Goal: Task Accomplishment & Management: Use online tool/utility

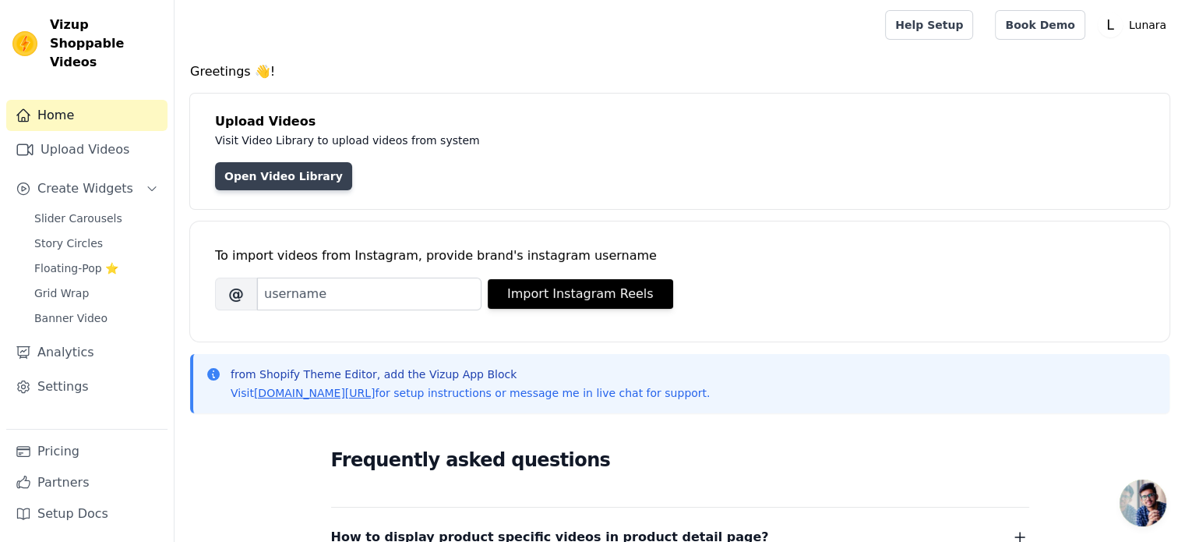
click at [268, 183] on link "Open Video Library" at bounding box center [283, 176] width 137 height 28
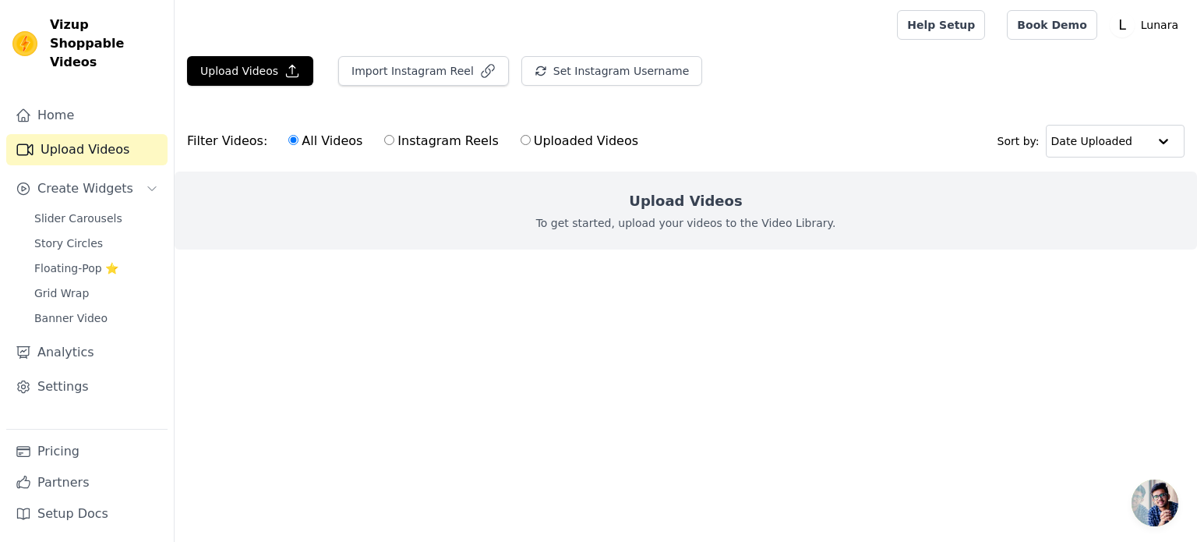
click at [253, 87] on div "Upload Videos Import Instagram Reel Set Instagram Username Import Latest IG Ree…" at bounding box center [686, 77] width 1023 height 42
click at [258, 56] on button "Upload Videos" at bounding box center [250, 71] width 126 height 30
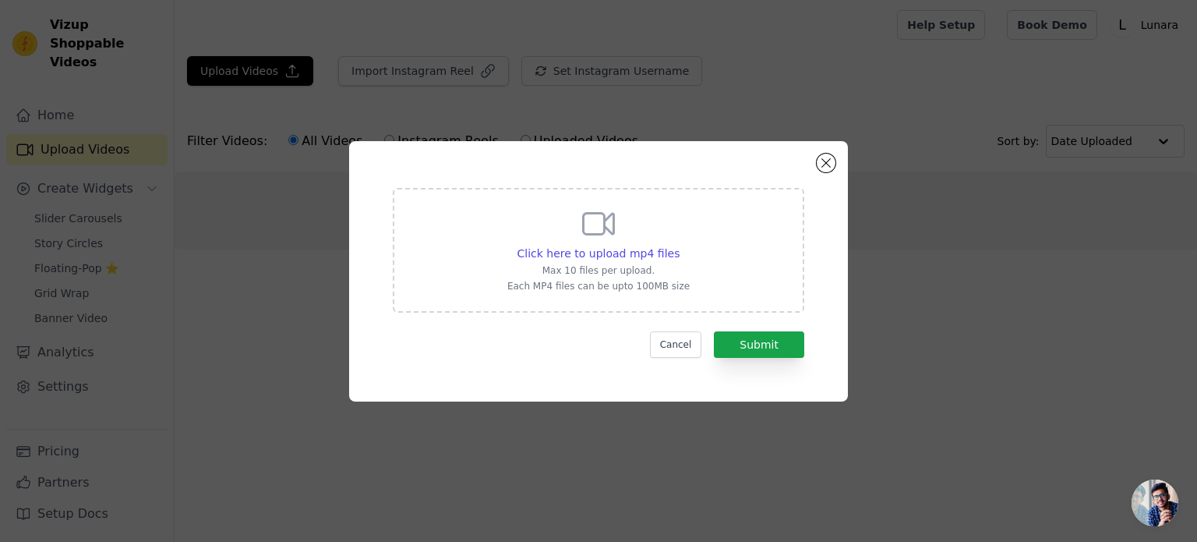
click at [559, 231] on div "Click here to upload mp4 files Max 10 files per upload. Each MP4 files can be u…" at bounding box center [598, 248] width 182 height 87
click at [679, 245] on input "Click here to upload mp4 files Max 10 files per upload. Each MP4 files can be u…" at bounding box center [679, 245] width 1 height 1
type input "C:\fakepath\Kalodata - The Best Tool for TikTok Shop Analytics Insights (46).mp4"
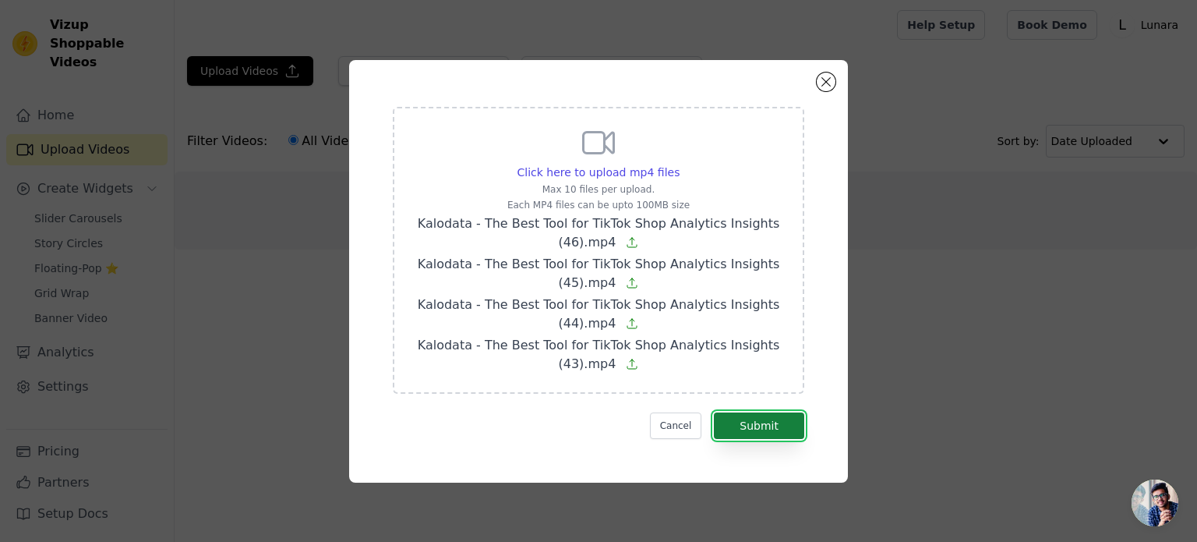
click at [748, 420] on button "Submit" at bounding box center [759, 425] width 90 height 26
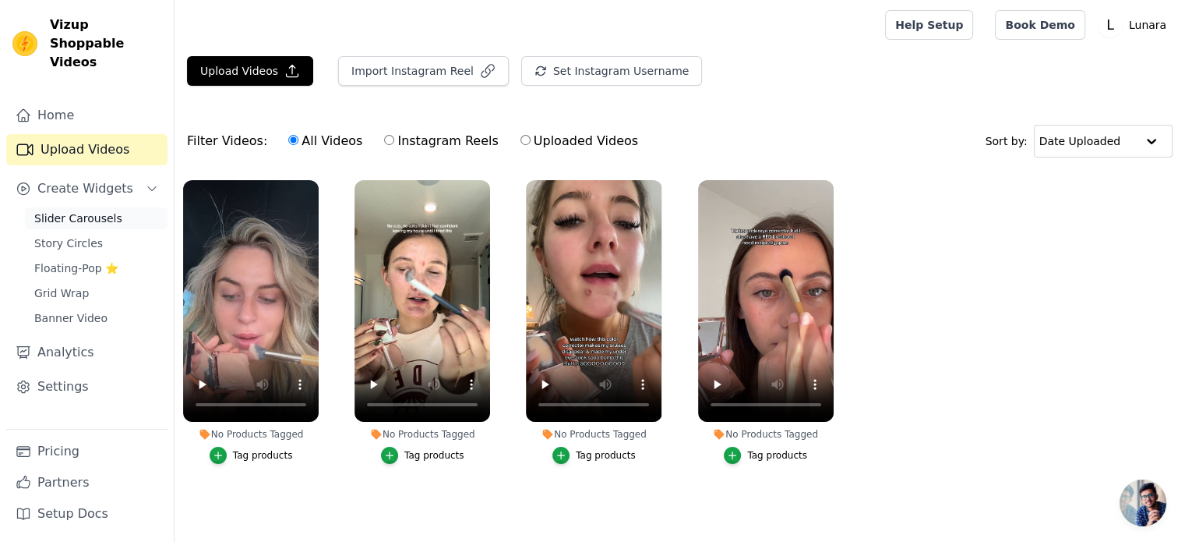
click at [72, 210] on span "Slider Carousels" at bounding box center [78, 218] width 88 height 16
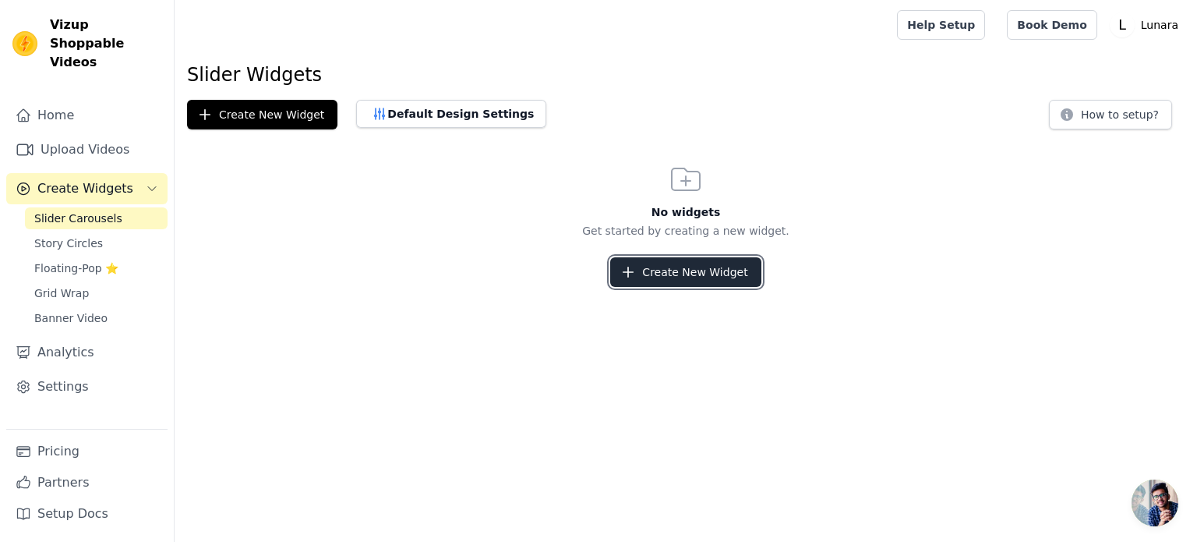
click at [666, 272] on button "Create New Widget" at bounding box center [685, 272] width 150 height 30
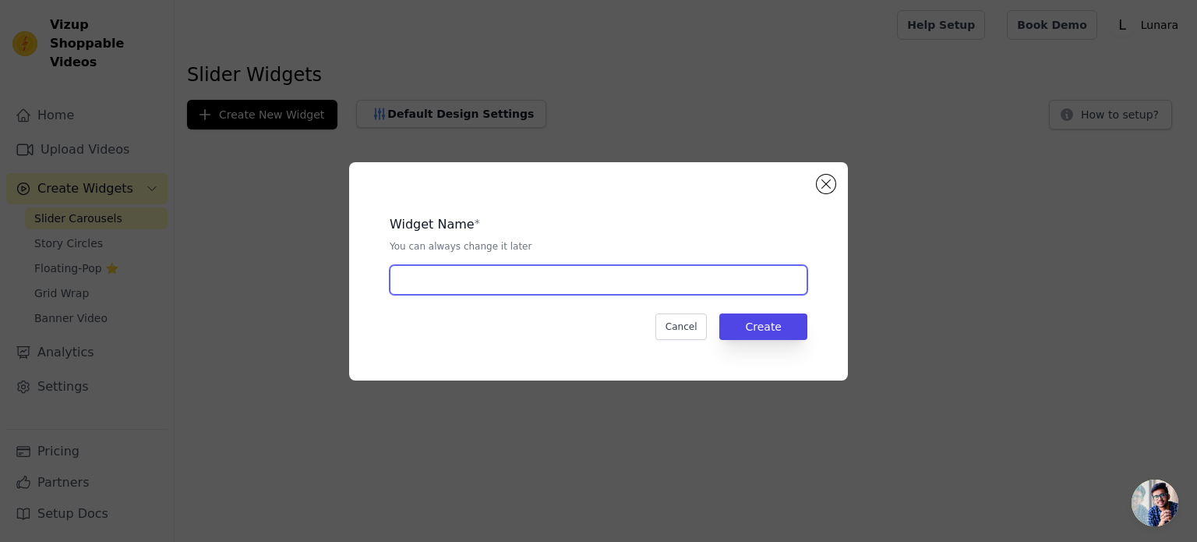
click at [698, 288] on input "text" at bounding box center [599, 280] width 418 height 30
type input "dw"
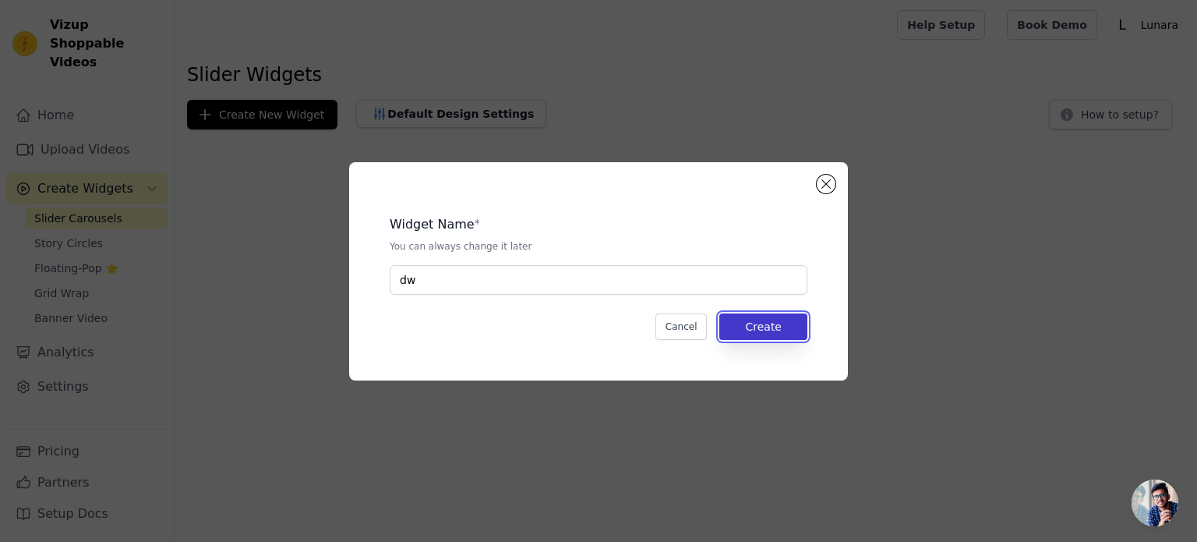
click at [750, 320] on button "Create" at bounding box center [763, 326] width 88 height 26
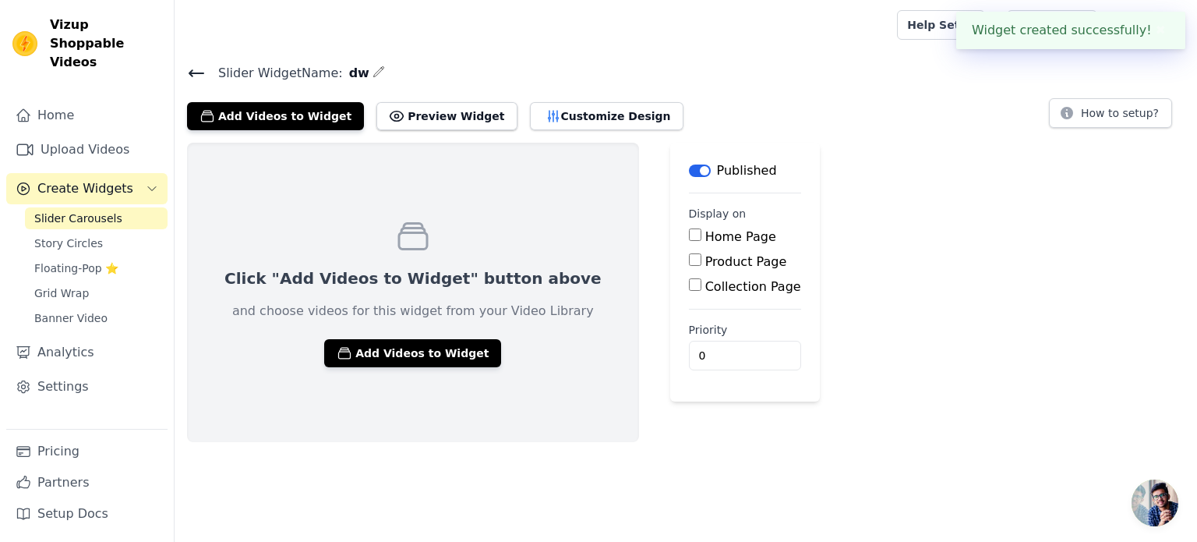
click at [689, 262] on input "Product Page" at bounding box center [695, 259] width 12 height 12
checkbox input "true"
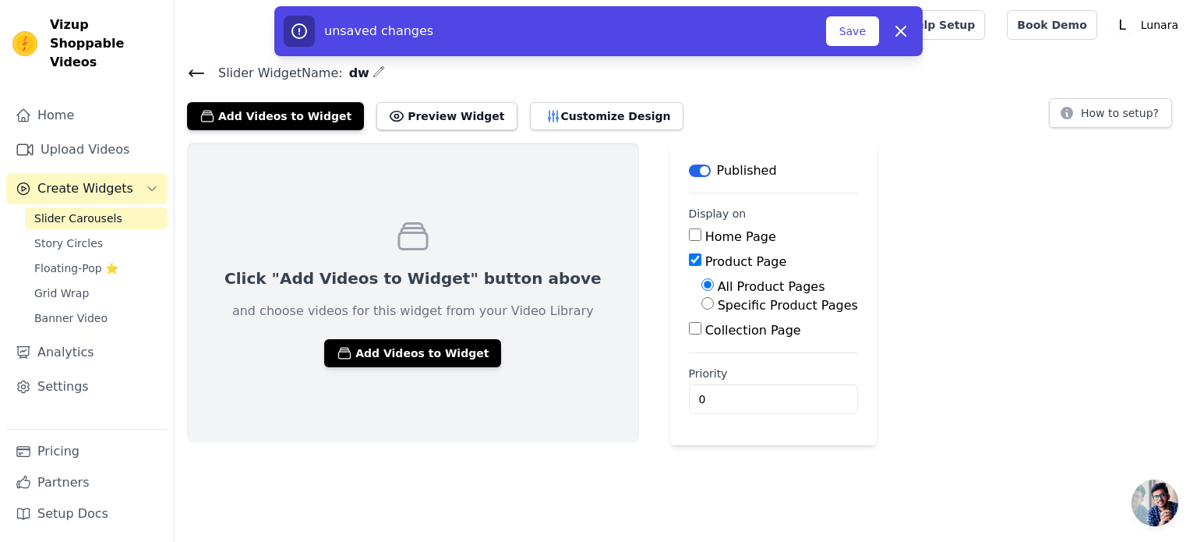
click at [718, 305] on label "Specific Product Pages" at bounding box center [788, 305] width 140 height 15
click at [701, 305] on input "Specific Product Pages" at bounding box center [707, 303] width 12 height 12
radio input "true"
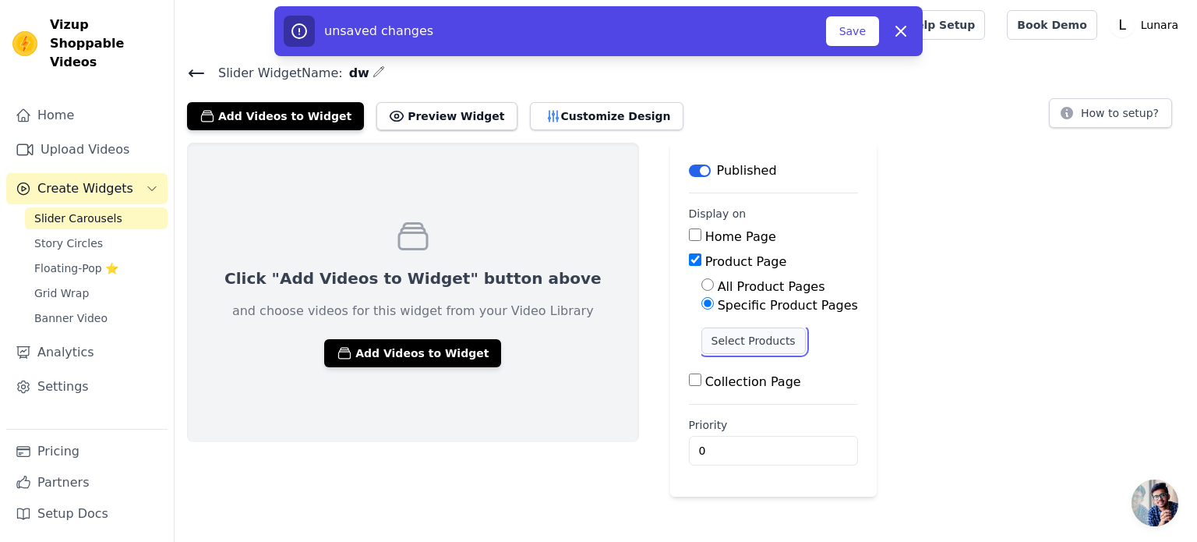
click at [701, 332] on button "Select Products" at bounding box center [753, 340] width 104 height 26
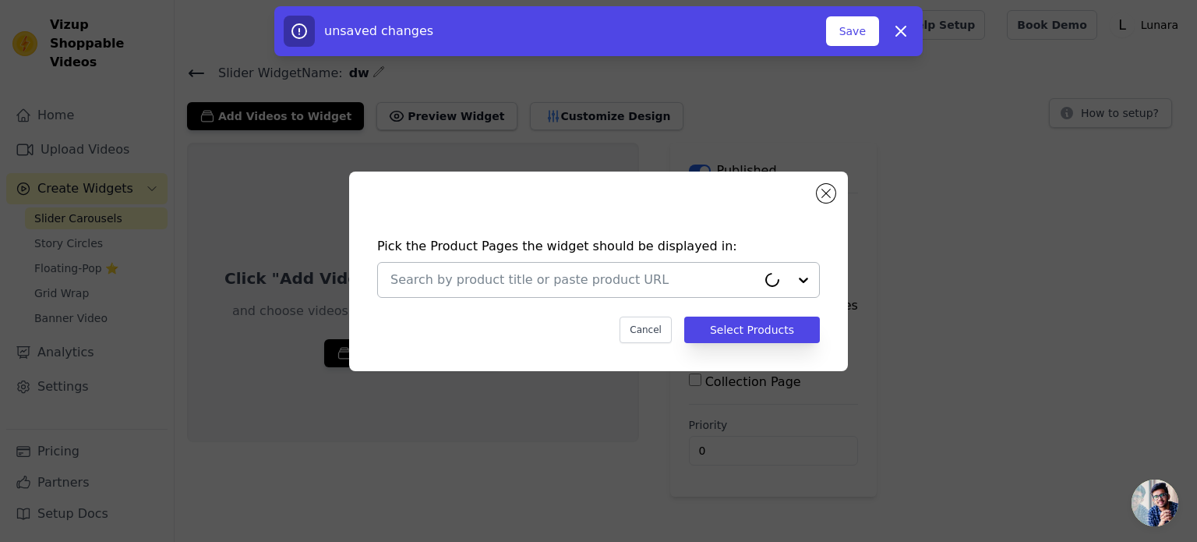
click at [595, 294] on div at bounding box center [573, 280] width 366 height 34
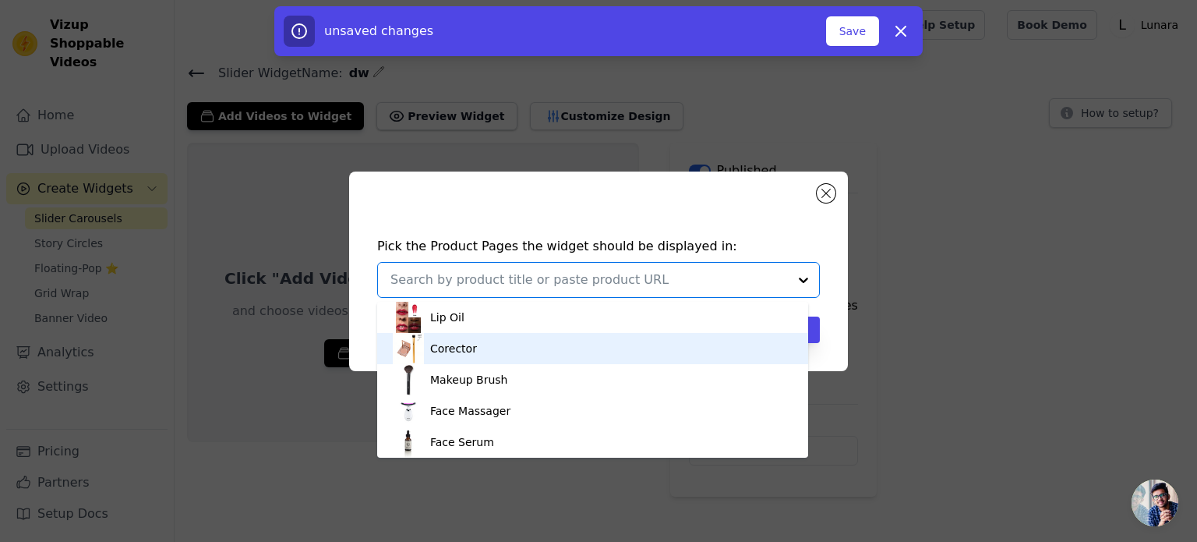
click at [580, 355] on div "Corector" at bounding box center [593, 348] width 400 height 31
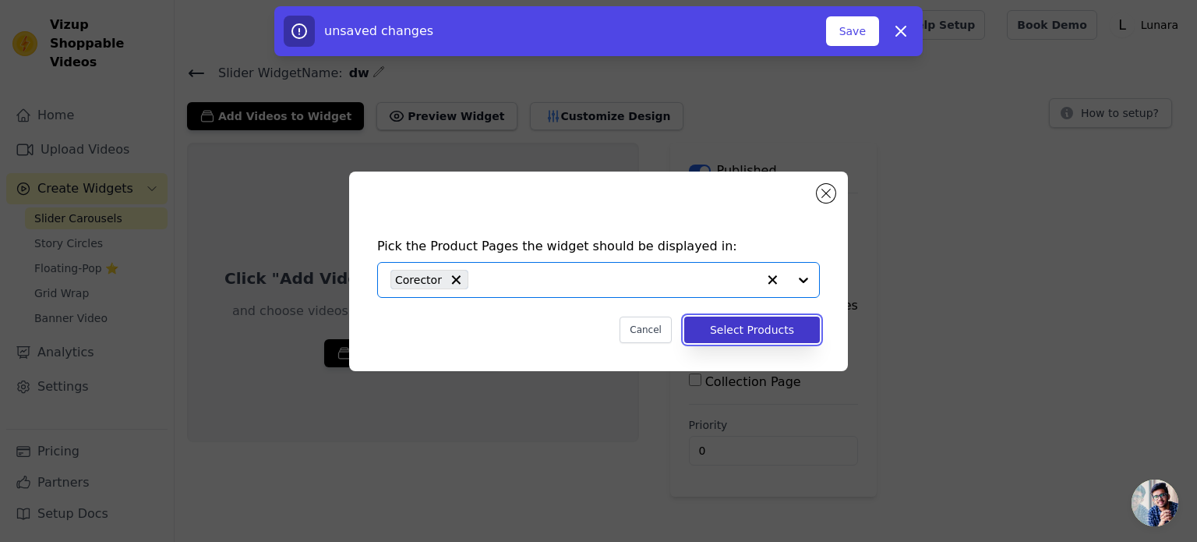
click at [734, 332] on button "Select Products" at bounding box center [752, 329] width 136 height 26
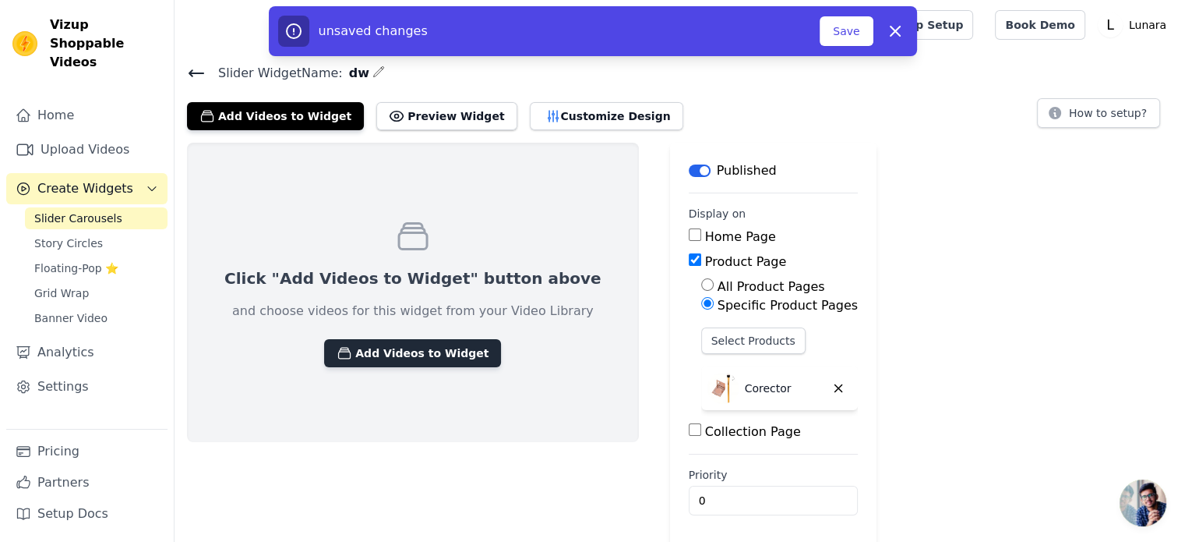
click at [359, 358] on button "Add Videos to Widget" at bounding box center [412, 353] width 177 height 28
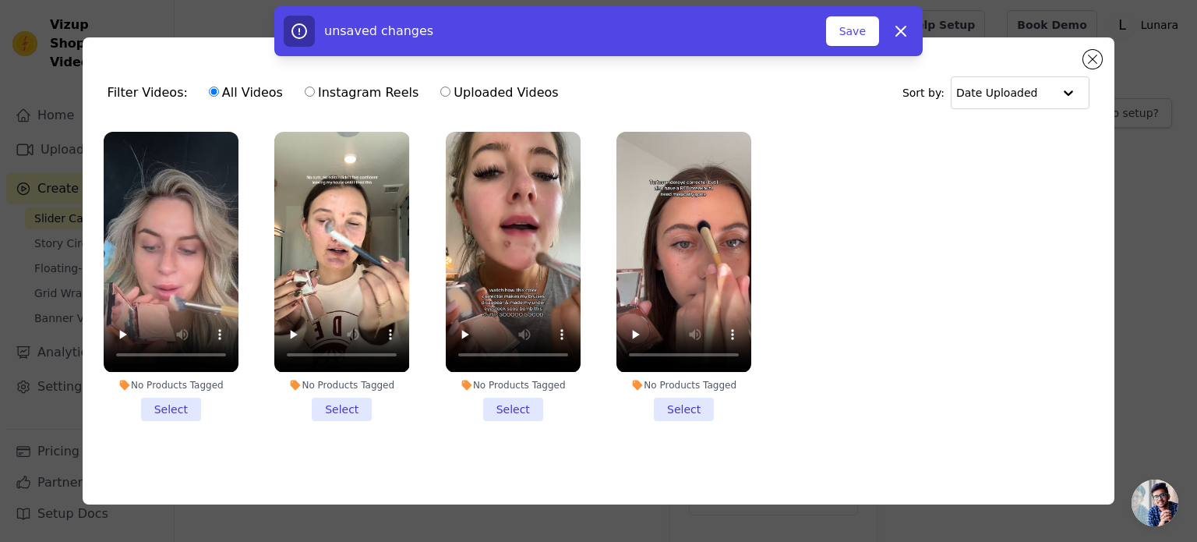
click at [196, 402] on li "No Products Tagged Select" at bounding box center [171, 276] width 135 height 288
click at [0, 0] on input "No Products Tagged Select" at bounding box center [0, 0] width 0 height 0
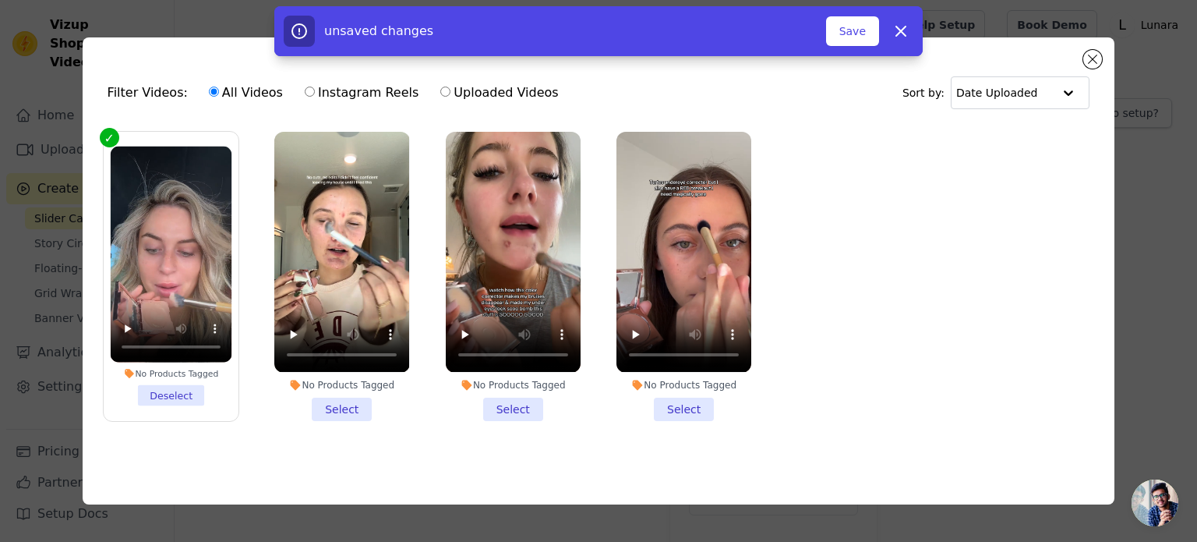
click at [287, 420] on div "No Products Tagged Select" at bounding box center [342, 276] width 152 height 306
click at [324, 407] on li "No Products Tagged Select" at bounding box center [341, 276] width 135 height 288
click at [0, 0] on input "No Products Tagged Select" at bounding box center [0, 0] width 0 height 0
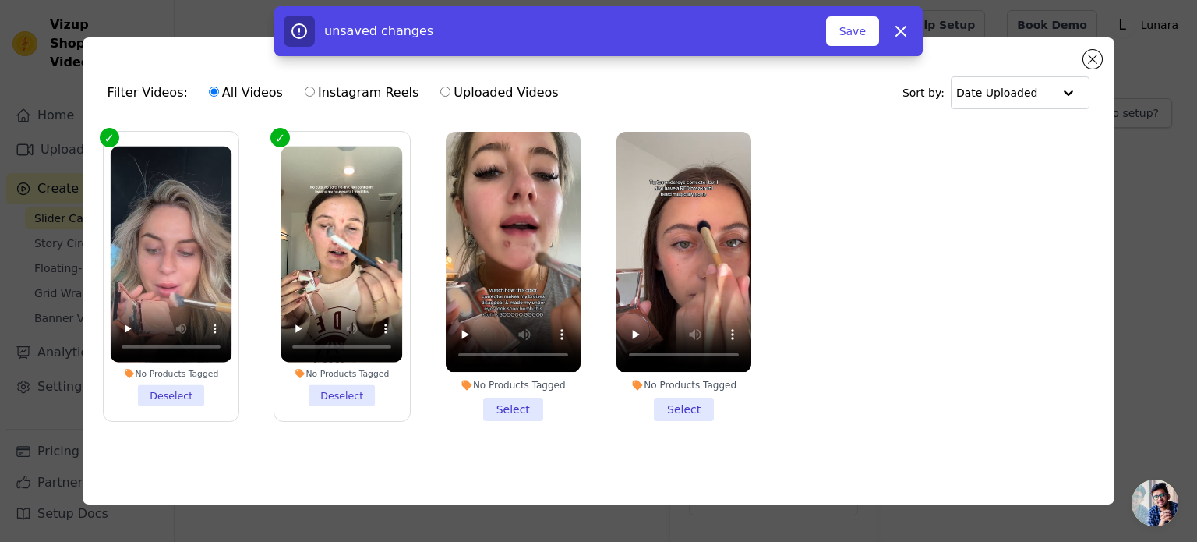
click at [518, 379] on div "No Products Tagged" at bounding box center [513, 385] width 135 height 12
click at [0, 0] on input "No Products Tagged Select" at bounding box center [0, 0] width 0 height 0
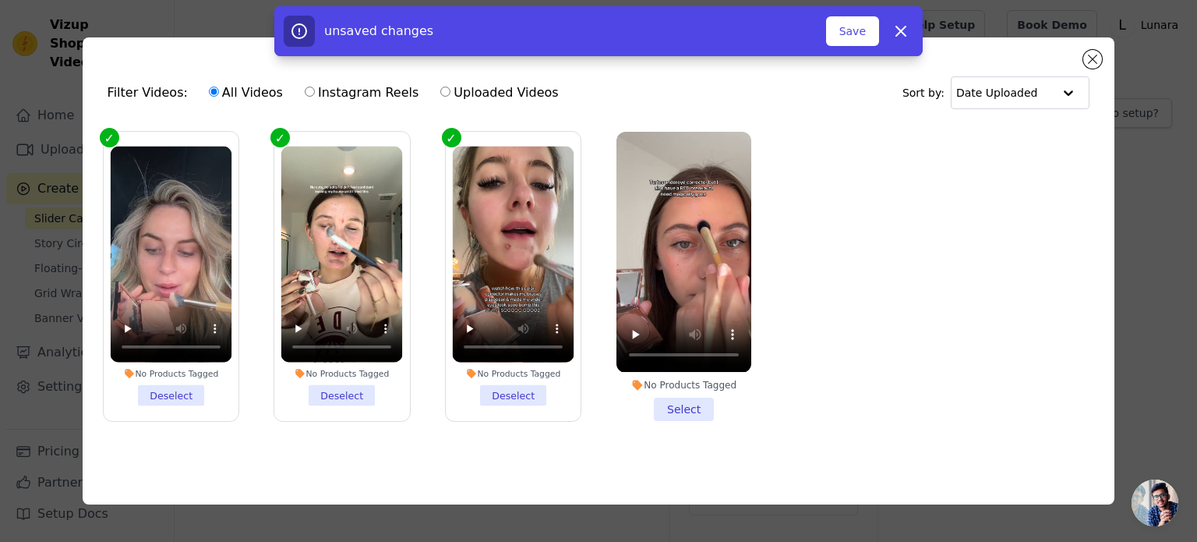
click at [684, 408] on li "No Products Tagged Select" at bounding box center [683, 276] width 135 height 288
click at [0, 0] on input "No Products Tagged Select" at bounding box center [0, 0] width 0 height 0
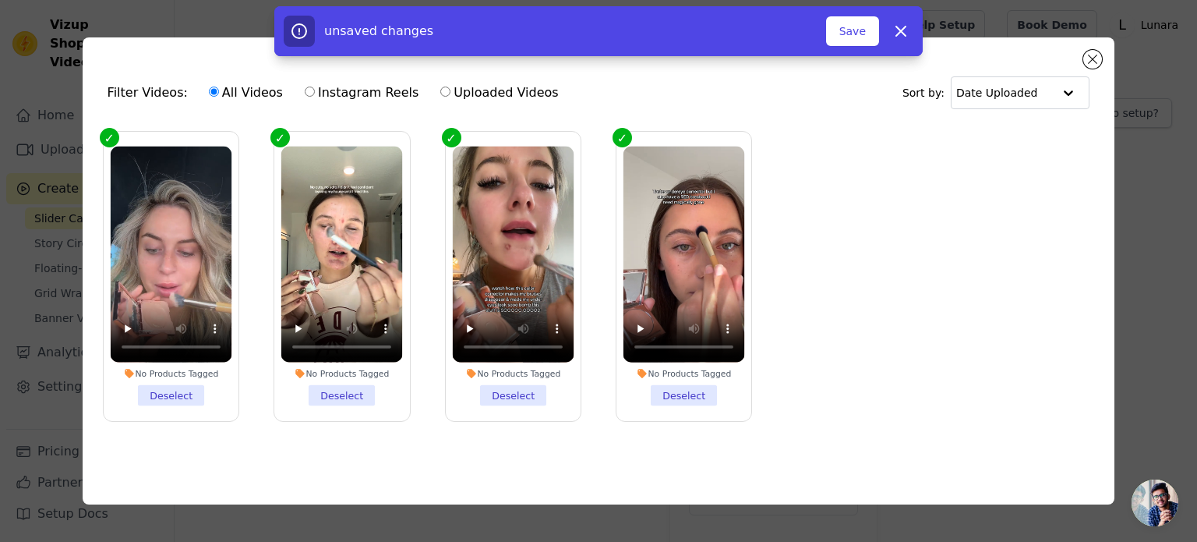
click at [848, 12] on div "unsaved changes Save Dismiss" at bounding box center [598, 31] width 648 height 50
click at [849, 19] on button "Save" at bounding box center [852, 31] width 53 height 30
click at [852, 34] on button "Save" at bounding box center [852, 31] width 53 height 30
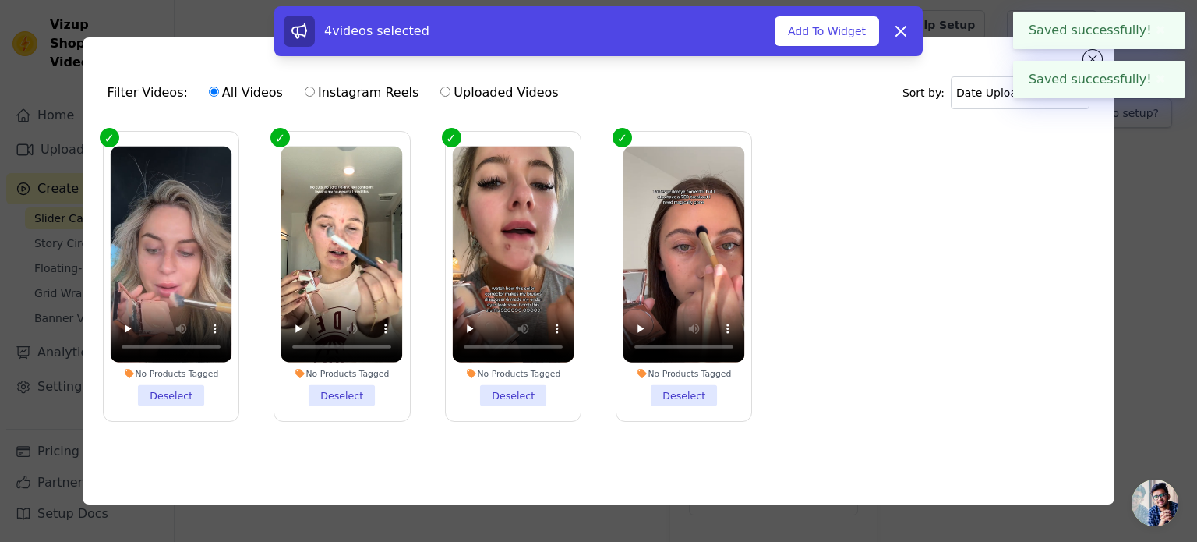
click at [1090, 58] on div "4 videos selected Add To Widget Dismiss" at bounding box center [598, 34] width 1197 height 56
click at [1093, 51] on div "4 videos selected Add To Widget Dismiss" at bounding box center [598, 34] width 1197 height 56
click at [1163, 235] on div "Filter Videos: All Videos Instagram Reels Uploaded Videos Sort by: Date Uploade…" at bounding box center [598, 270] width 1147 height 516
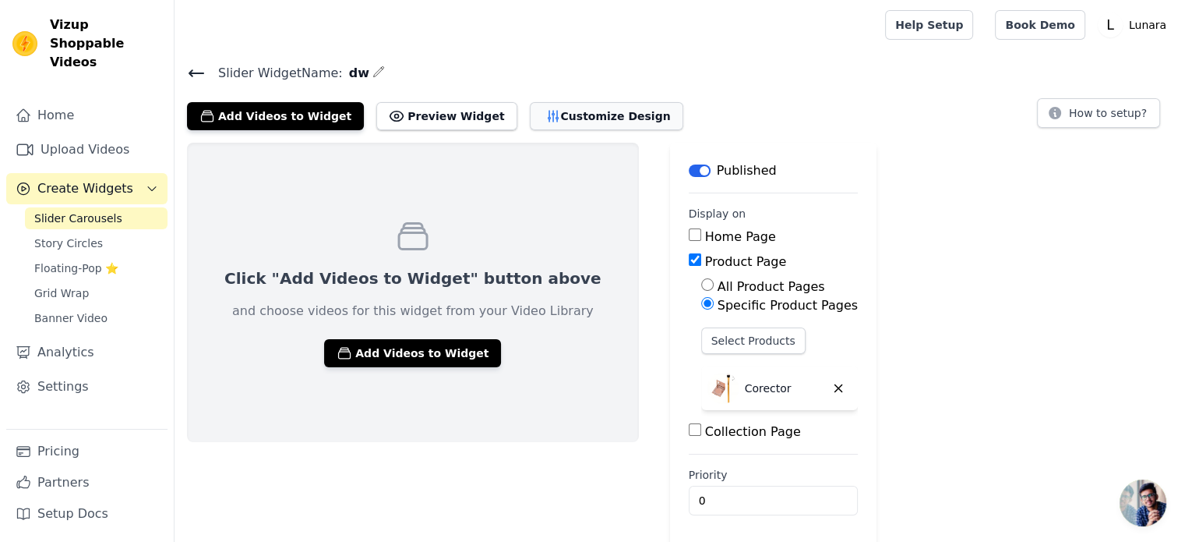
click at [536, 118] on button "Customize Design" at bounding box center [607, 116] width 154 height 28
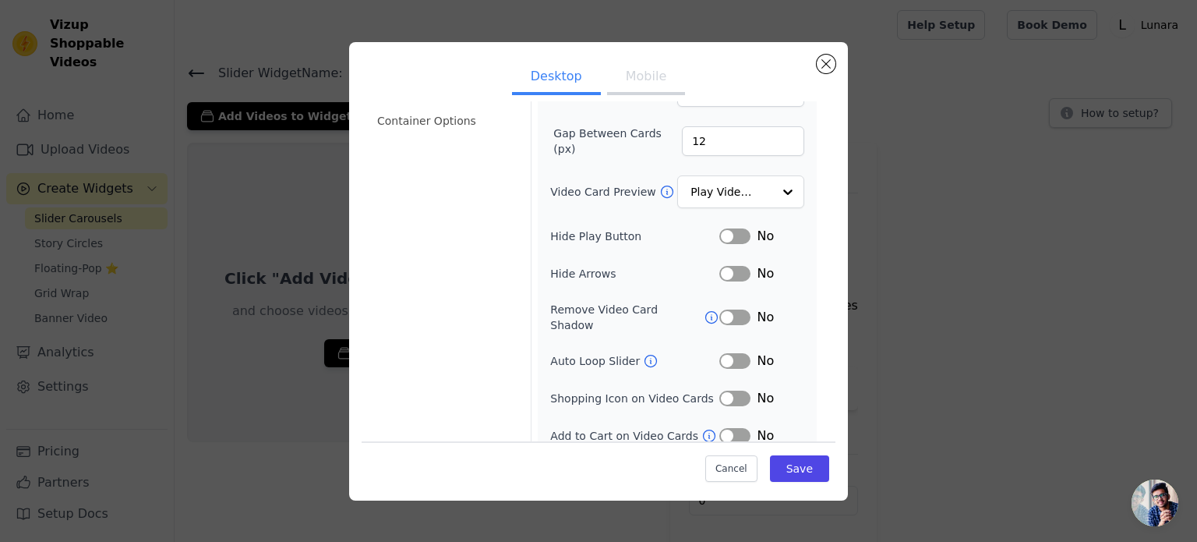
scroll to position [136, 0]
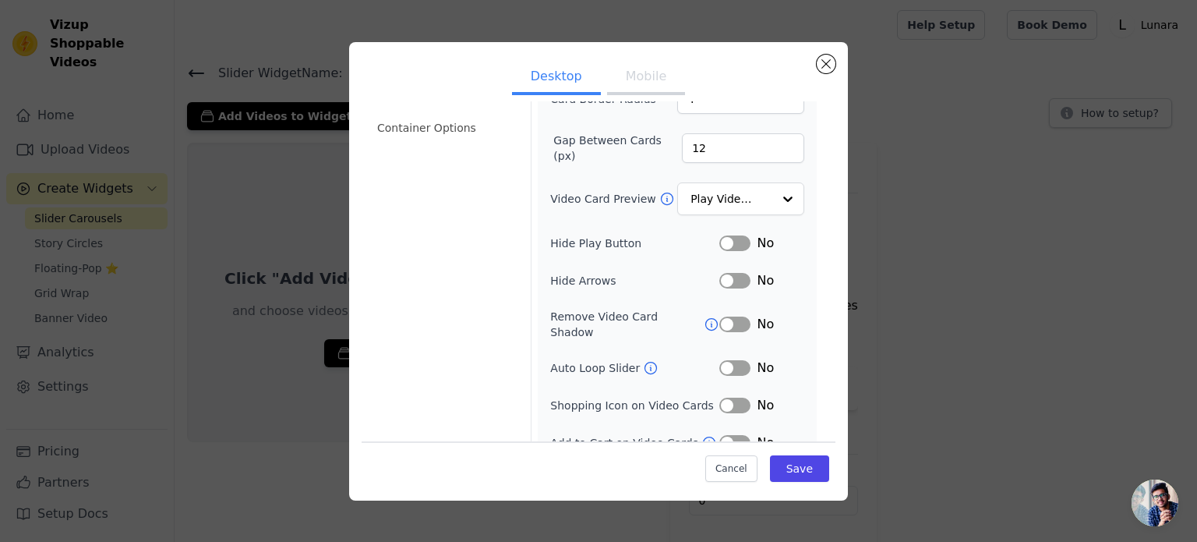
click at [729, 236] on button "Label" at bounding box center [734, 243] width 31 height 16
click at [729, 281] on button "Label" at bounding box center [734, 281] width 31 height 16
click at [729, 316] on button "Label" at bounding box center [734, 324] width 31 height 16
click at [721, 360] on button "Label" at bounding box center [734, 368] width 31 height 16
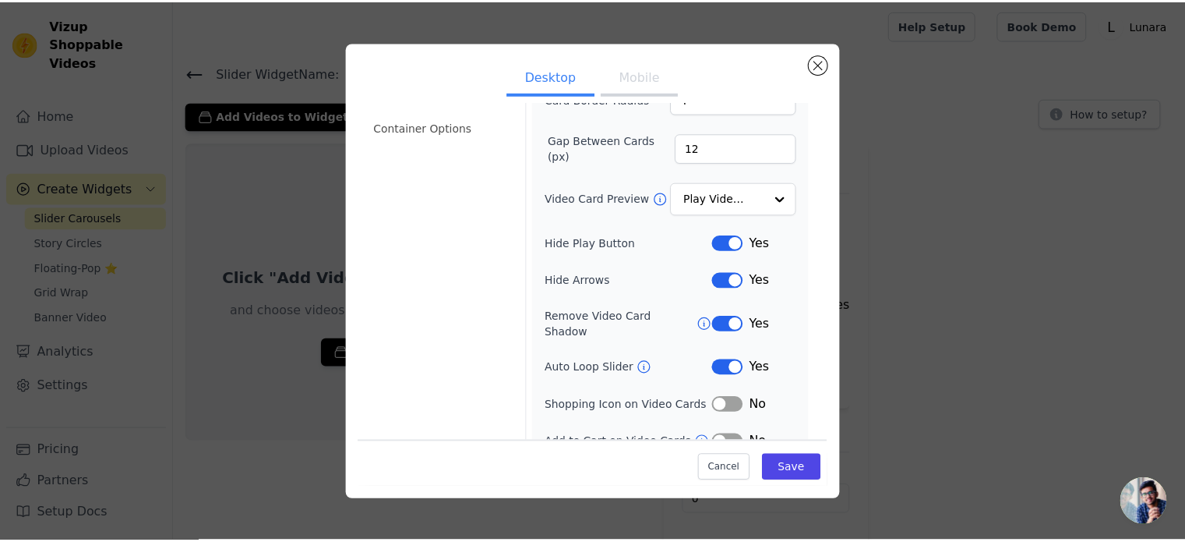
scroll to position [143, 0]
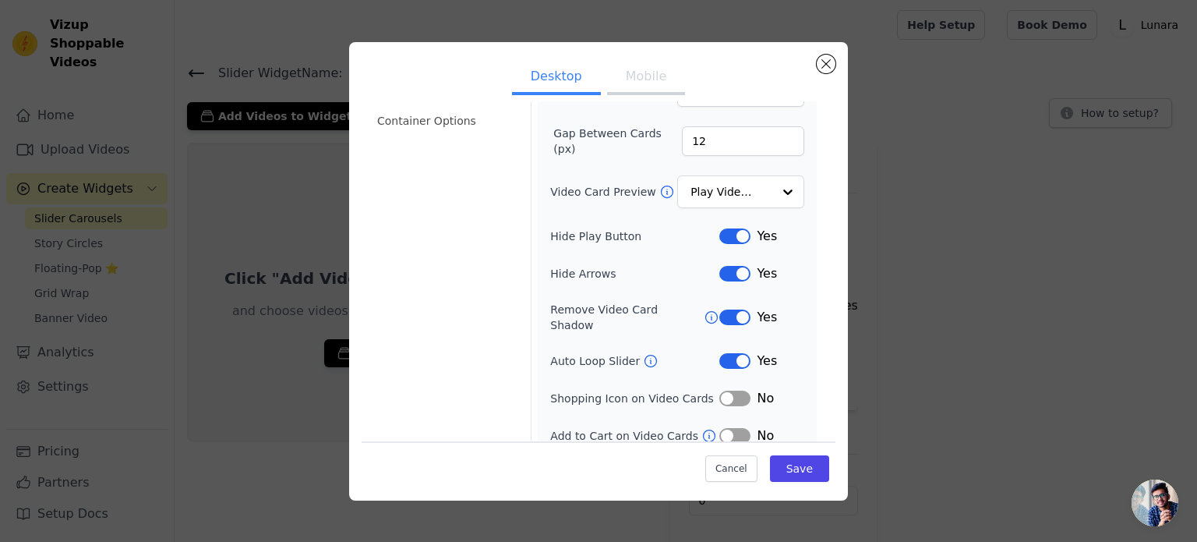
drag, startPoint x: 736, startPoint y: 378, endPoint x: 661, endPoint y: 409, distance: 81.1
click at [661, 409] on div "Width (in px) 200 Height (in px) 355 Card Border Radius 4 Gap Between Cards (px…" at bounding box center [677, 213] width 254 height 464
click at [782, 468] on button "Save" at bounding box center [799, 468] width 59 height 26
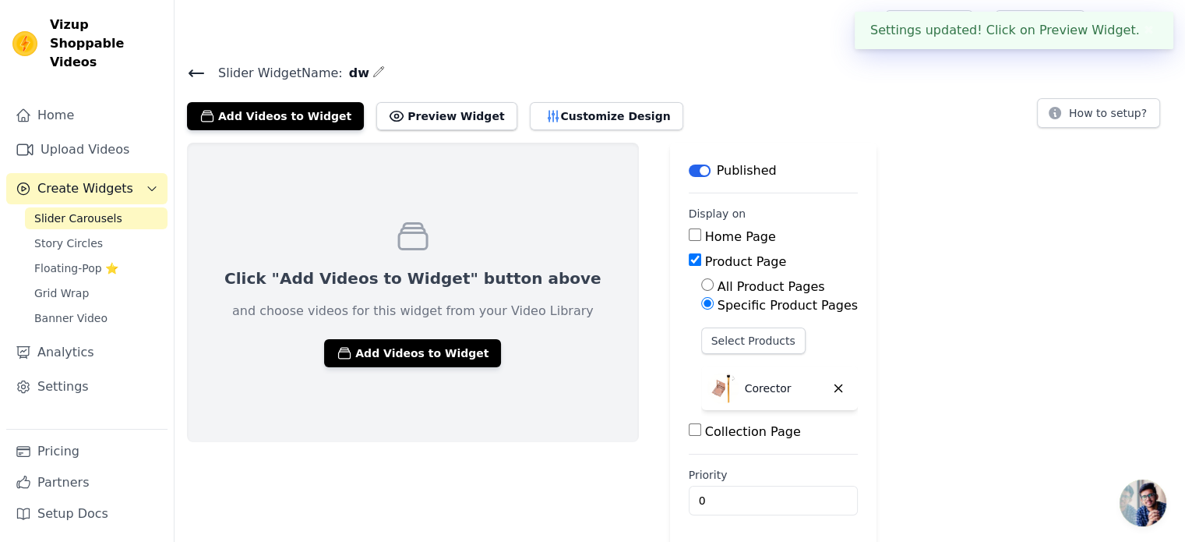
scroll to position [2, 0]
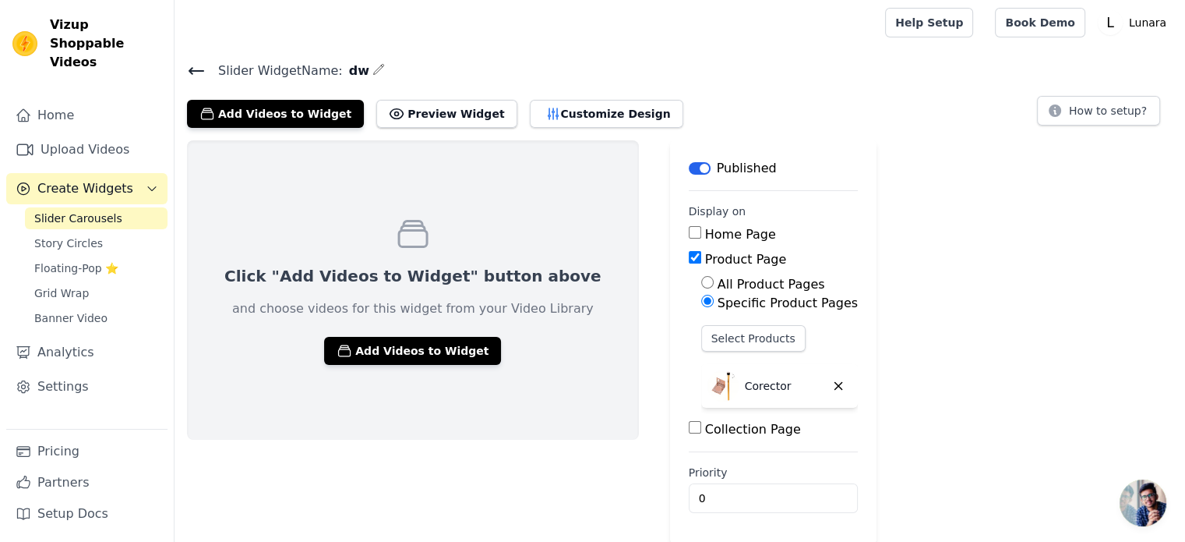
click at [383, 429] on div "Click "Add Videos to Widget" button above and choose videos for this widget fro…" at bounding box center [413, 289] width 452 height 299
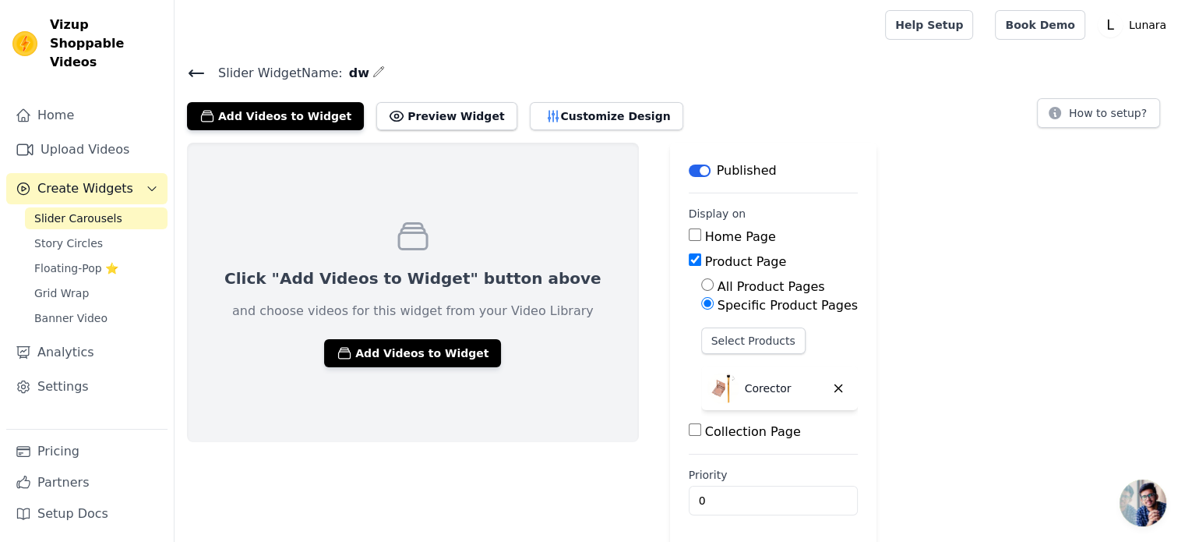
scroll to position [0, 0]
click at [284, 118] on button "Add Videos to Widget" at bounding box center [275, 116] width 177 height 28
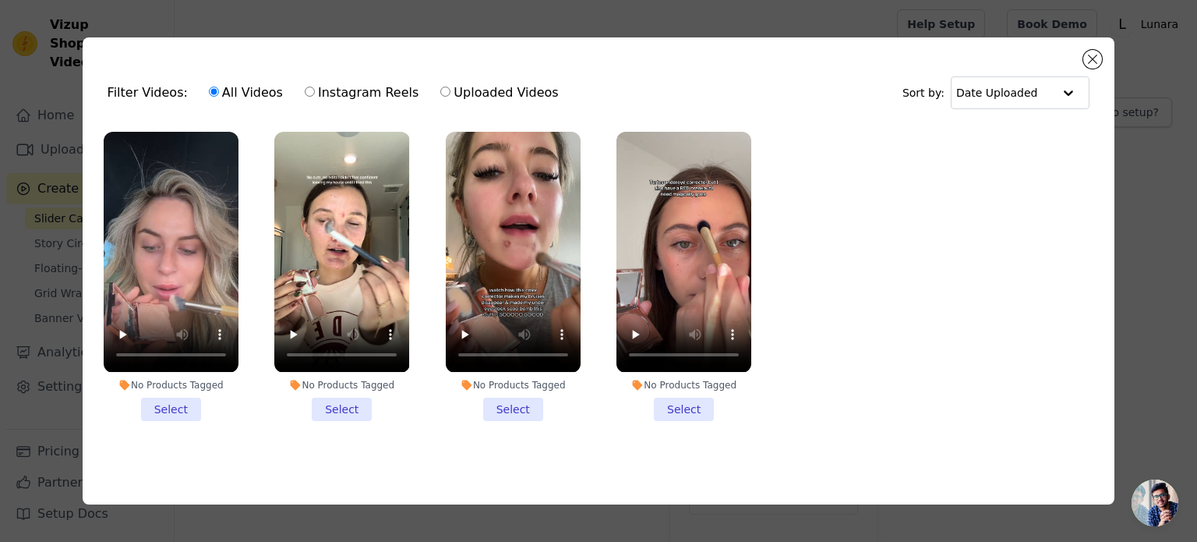
click at [154, 396] on li "No Products Tagged Select" at bounding box center [171, 276] width 135 height 288
click at [0, 0] on input "No Products Tagged Select" at bounding box center [0, 0] width 0 height 0
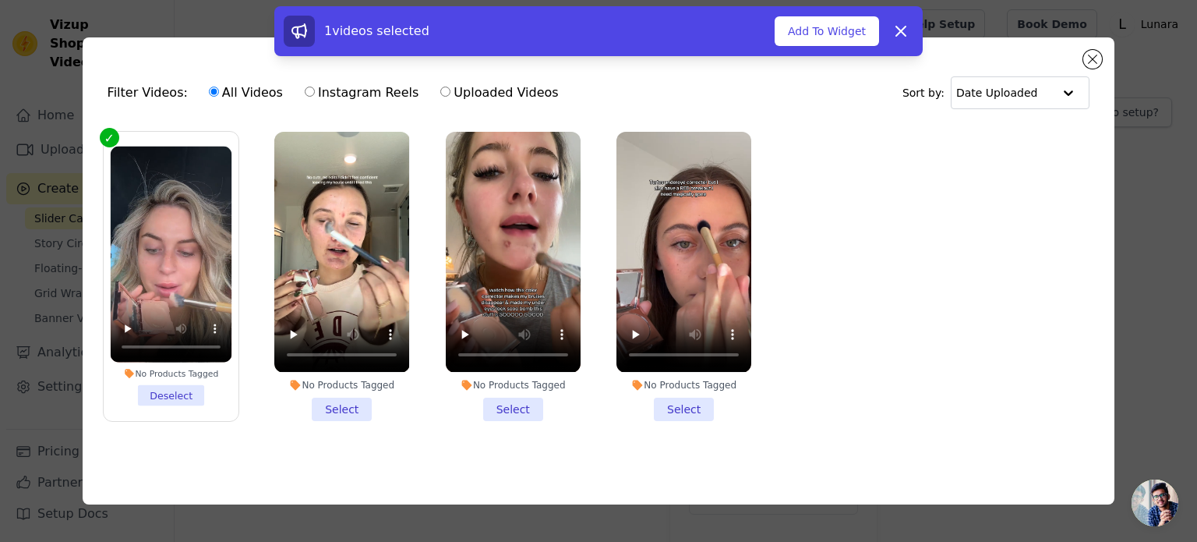
click at [355, 401] on li "No Products Tagged Select" at bounding box center [341, 276] width 135 height 288
click at [0, 0] on input "No Products Tagged Select" at bounding box center [0, 0] width 0 height 0
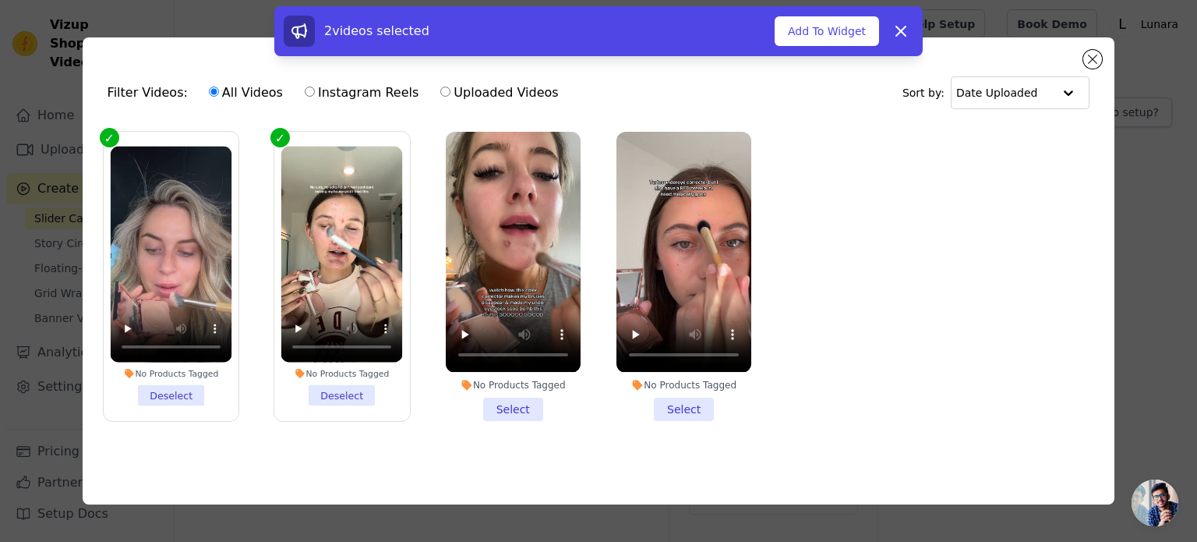
click at [535, 379] on div "No Products Tagged" at bounding box center [513, 385] width 135 height 12
click at [0, 0] on input "No Products Tagged Select" at bounding box center [0, 0] width 0 height 0
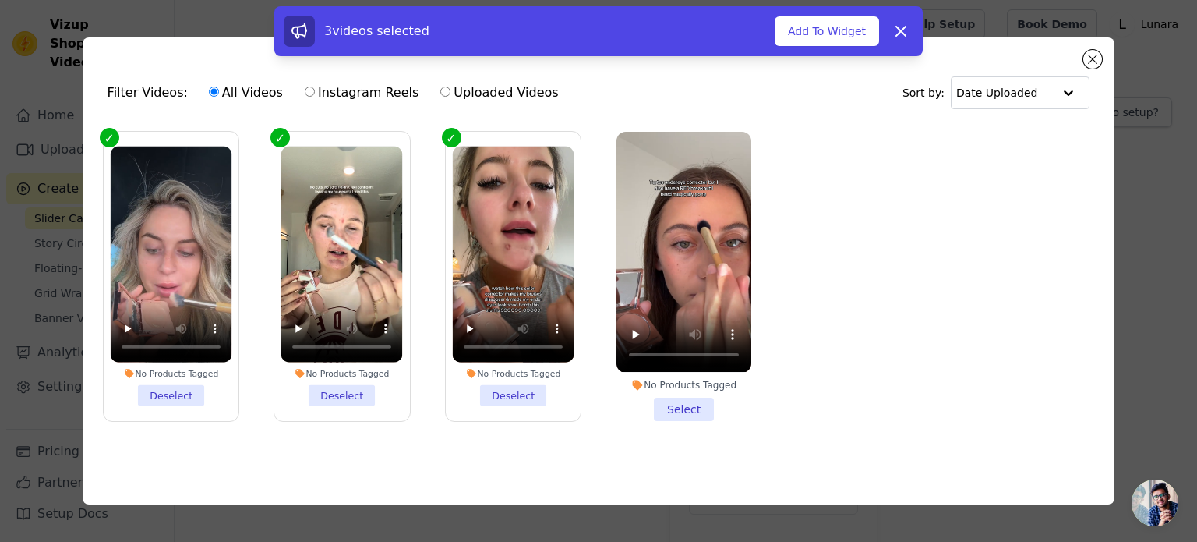
click at [727, 415] on li "No Products Tagged Select" at bounding box center [683, 276] width 135 height 288
click at [0, 0] on input "No Products Tagged Select" at bounding box center [0, 0] width 0 height 0
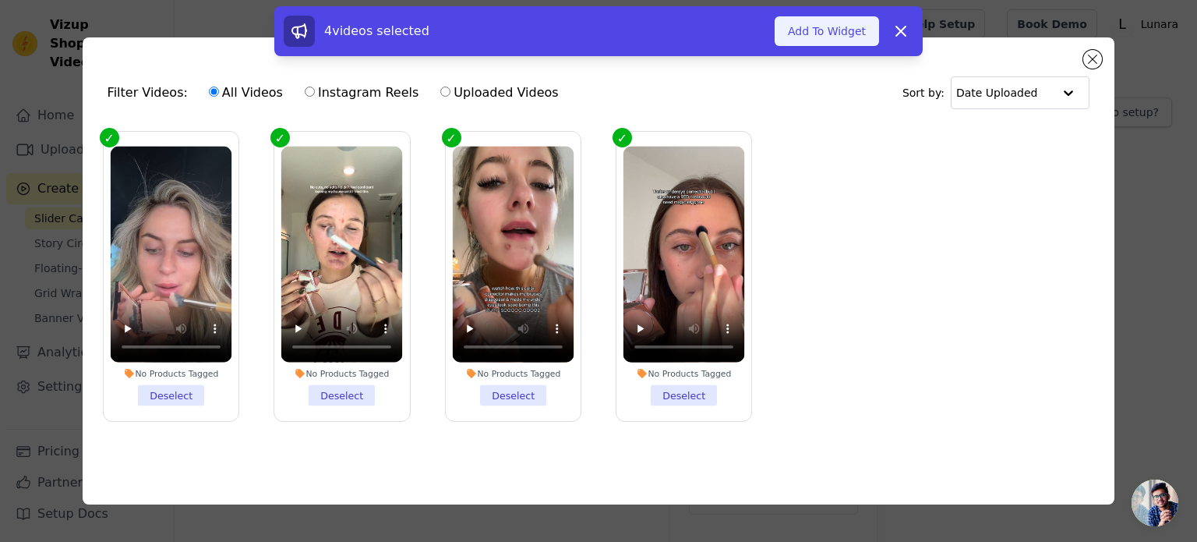
click at [831, 27] on button "Add To Widget" at bounding box center [827, 31] width 104 height 30
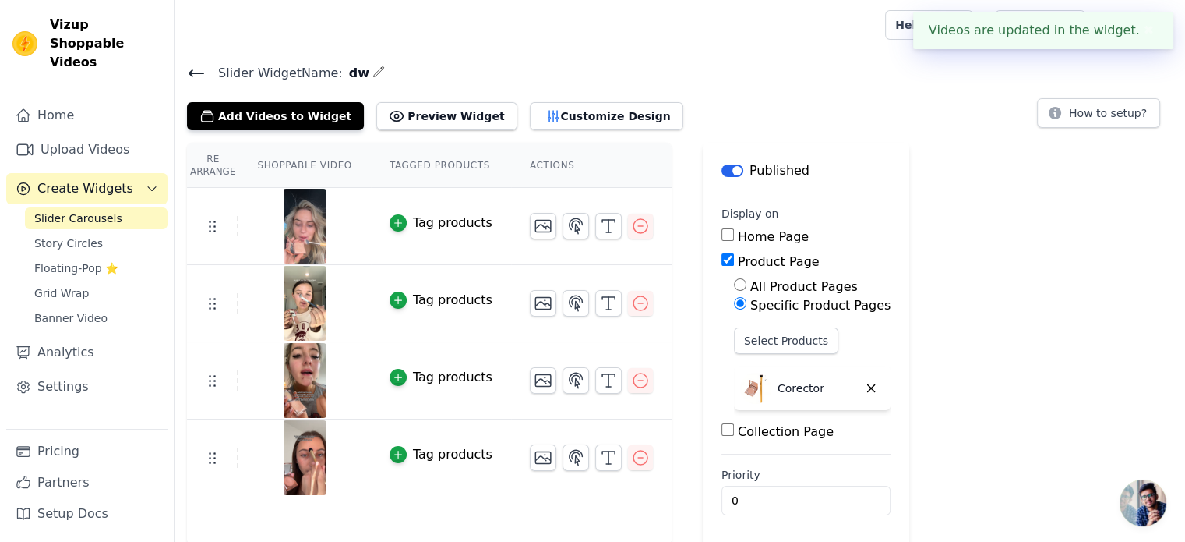
scroll to position [2, 0]
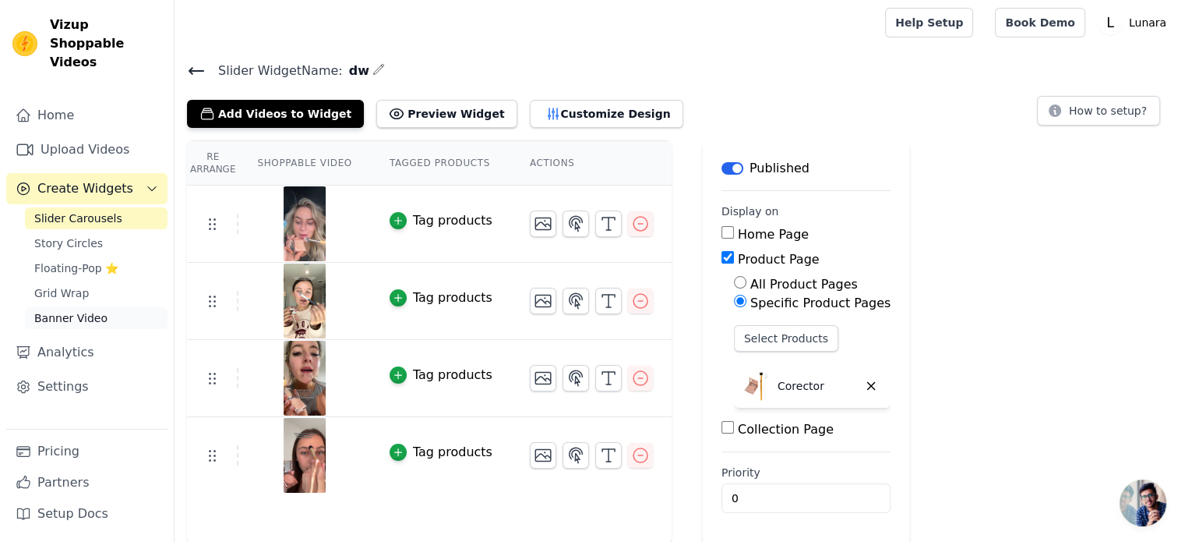
click at [84, 310] on span "Banner Video" at bounding box center [70, 318] width 73 height 16
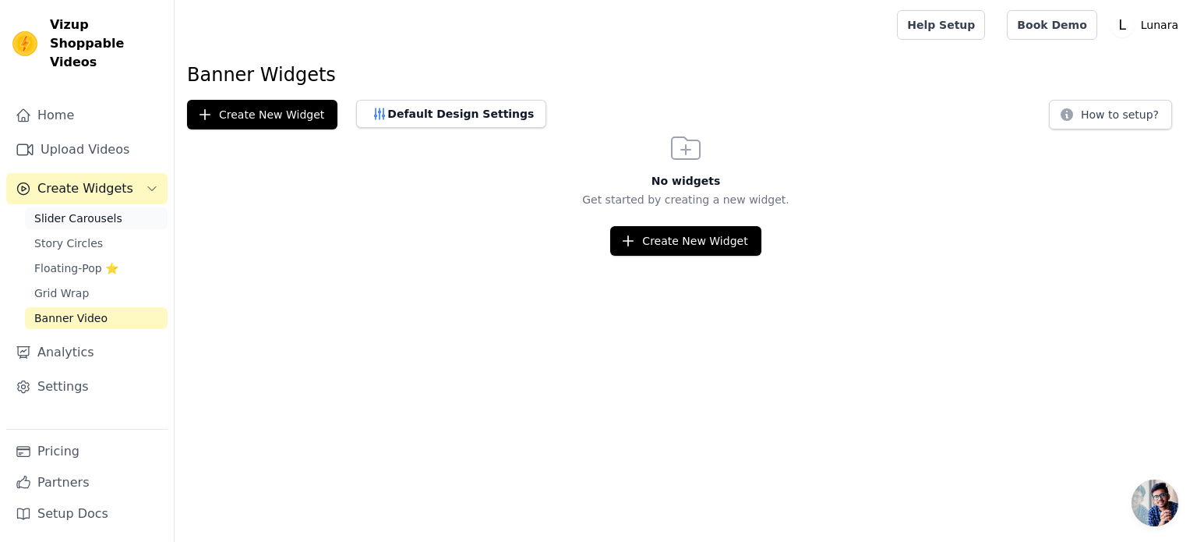
click at [65, 210] on span "Slider Carousels" at bounding box center [78, 218] width 88 height 16
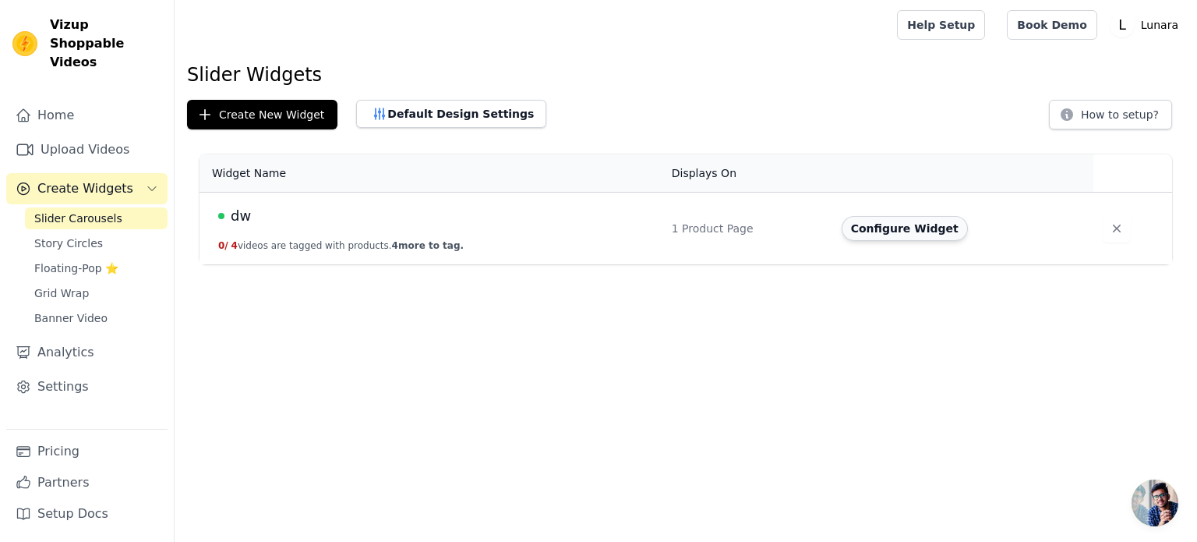
click at [908, 219] on button "Configure Widget" at bounding box center [905, 228] width 126 height 25
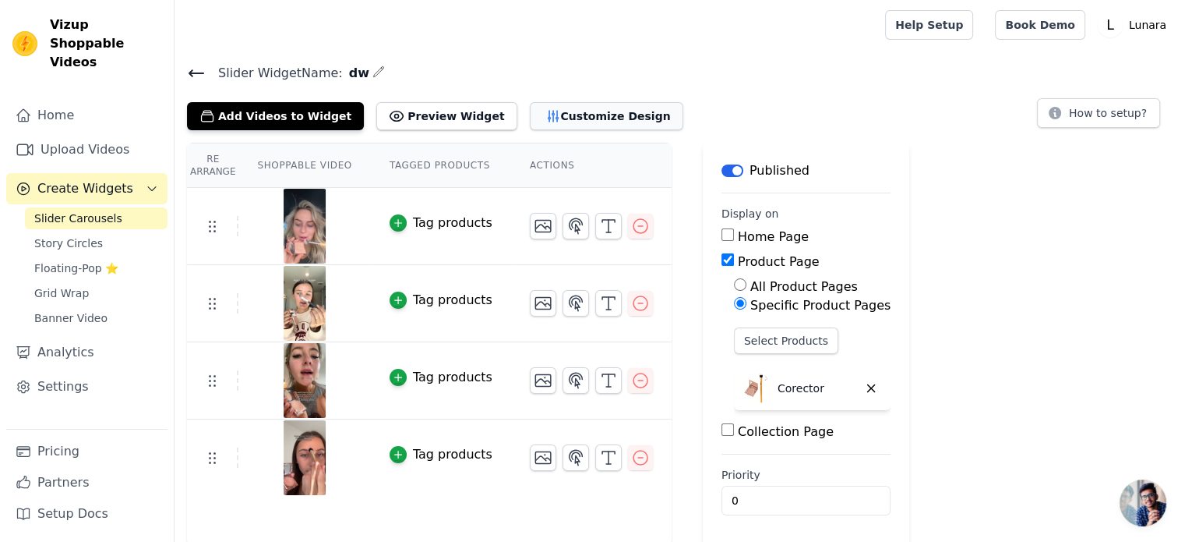
click at [530, 118] on button "Customize Design" at bounding box center [607, 116] width 154 height 28
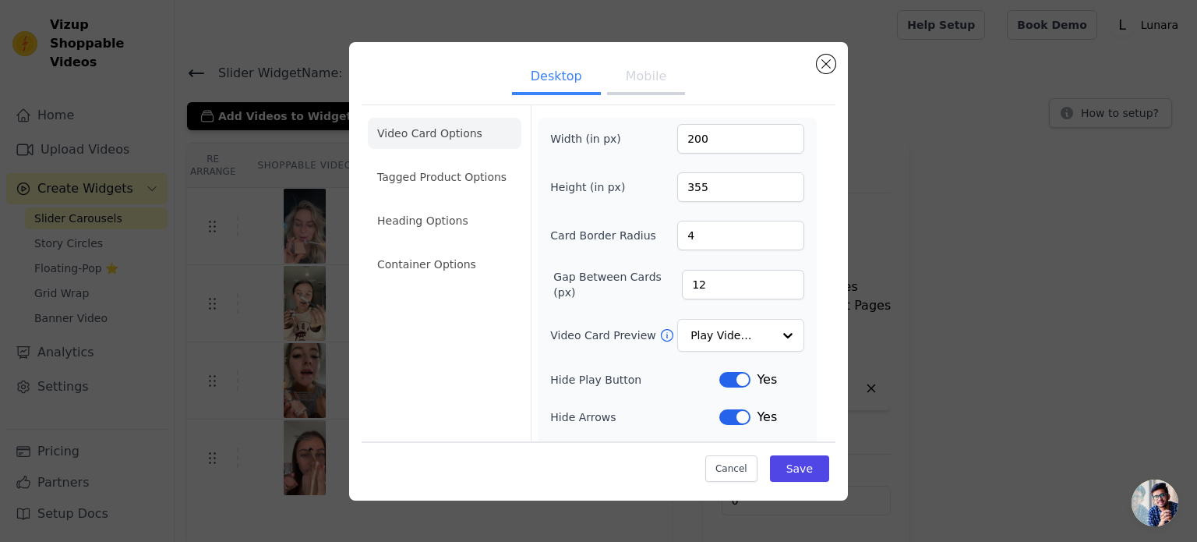
click at [652, 78] on button "Mobile" at bounding box center [646, 78] width 78 height 34
click at [414, 259] on li "Container Options" at bounding box center [445, 264] width 154 height 31
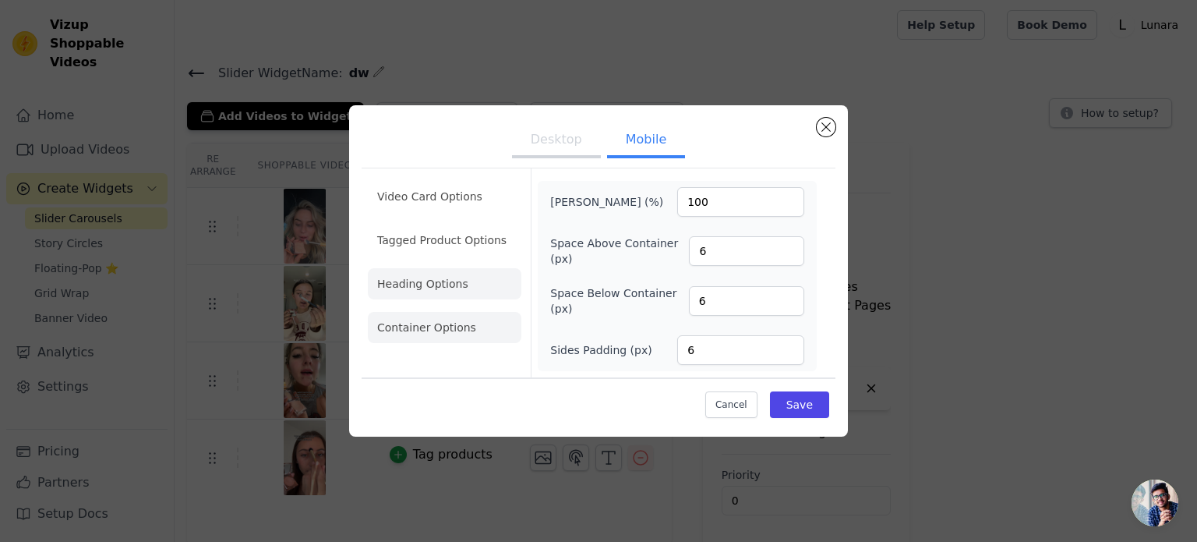
click at [457, 280] on li "Heading Options" at bounding box center [445, 283] width 154 height 31
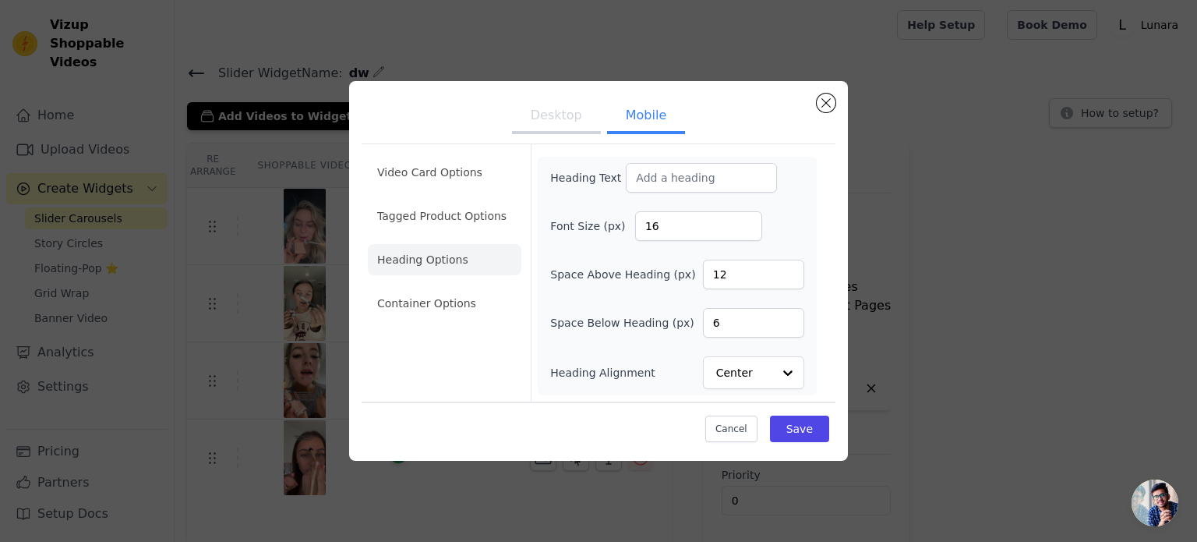
click at [451, 252] on li "Heading Options" at bounding box center [445, 259] width 154 height 31
click at [446, 220] on li "Tagged Product Options" at bounding box center [445, 215] width 154 height 31
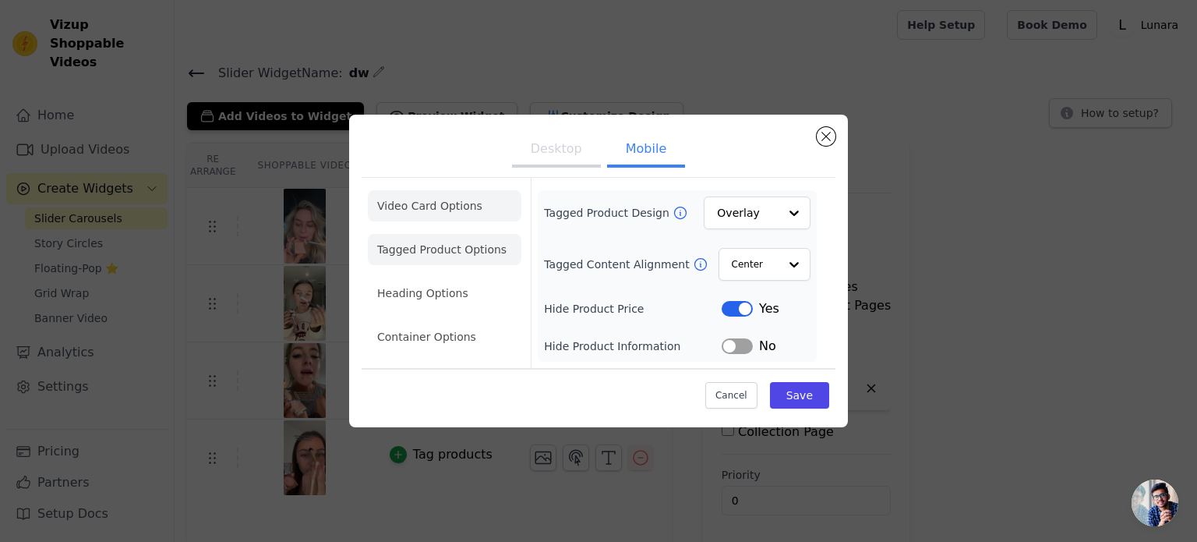
click at [429, 202] on li "Video Card Options" at bounding box center [445, 205] width 154 height 31
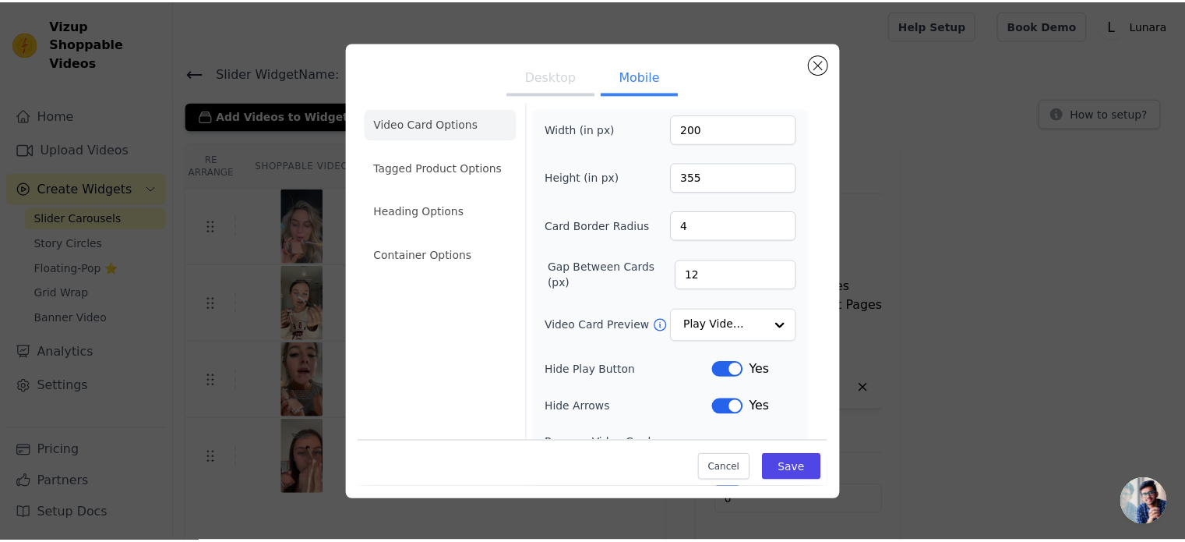
scroll to position [9, 0]
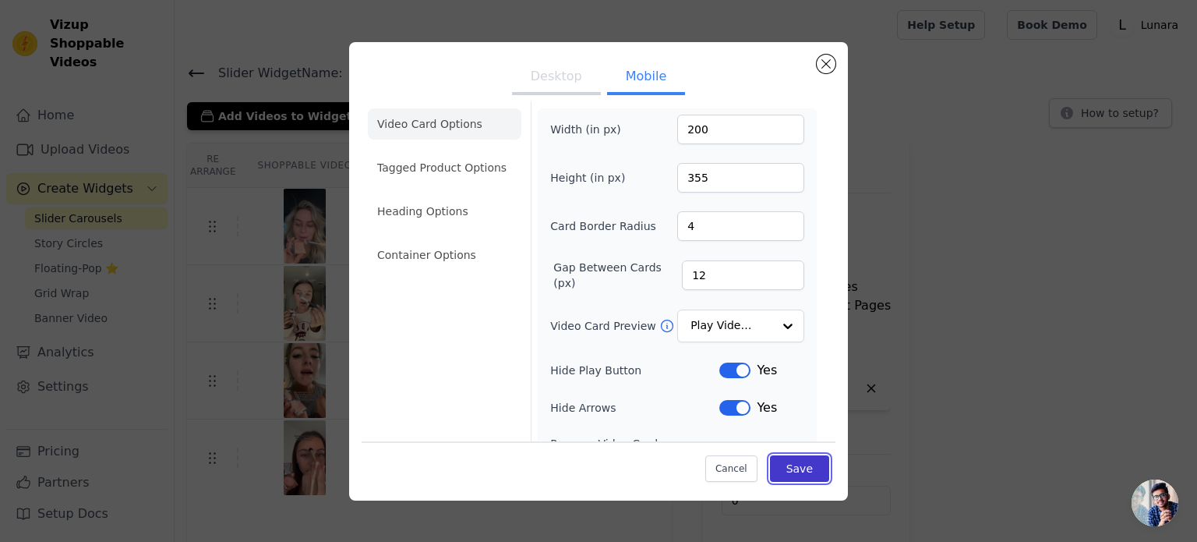
click at [786, 464] on button "Save" at bounding box center [799, 468] width 59 height 26
